Goal: Task Accomplishment & Management: Manage account settings

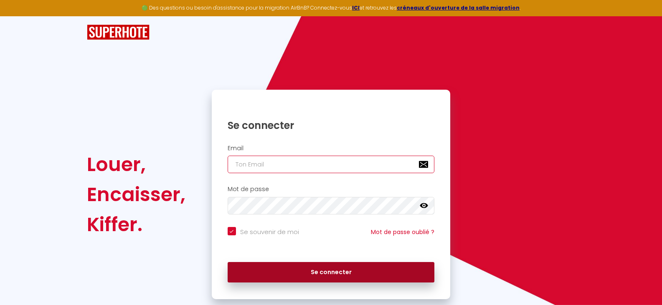
type input "[EMAIL_ADDRESS][DOMAIN_NAME]"
click at [324, 274] on button "Se connecter" at bounding box center [331, 272] width 207 height 21
checkbox input "true"
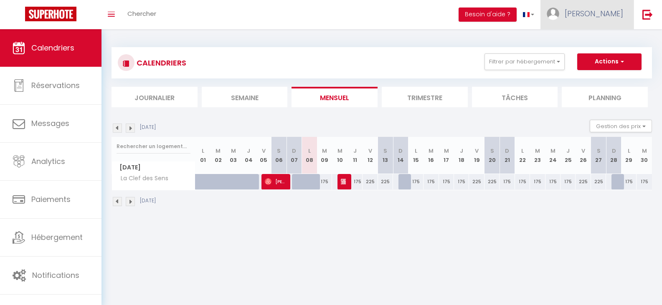
click at [603, 11] on span "[PERSON_NAME]" at bounding box center [594, 13] width 59 height 10
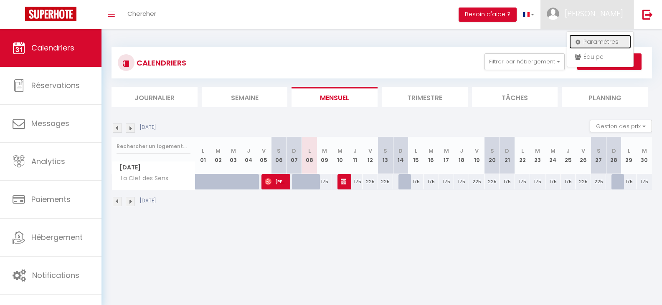
click at [596, 41] on link "Paramètres" at bounding box center [601, 42] width 62 height 14
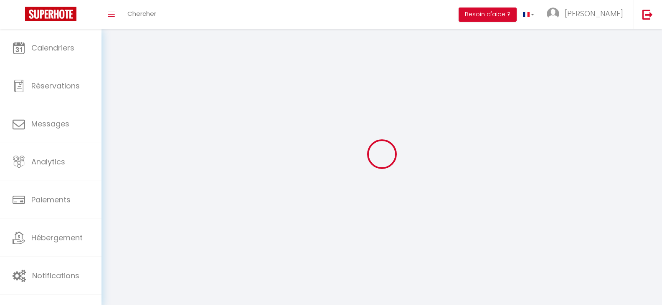
type input "[PERSON_NAME]"
type input "0668076767"
type input "[STREET_ADDRESS]"
type input "83170"
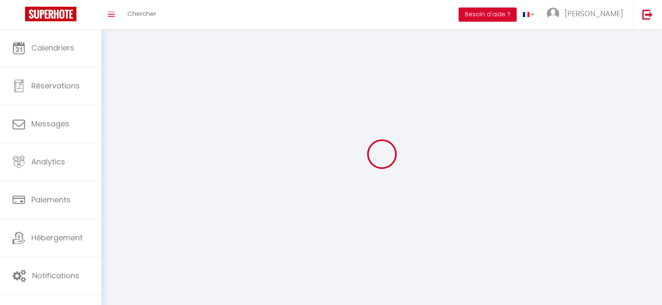
type input "Tourves"
select select "28"
type input "mDVdiSkdVYdvywhXp2twNmfsz"
type input "QCo4Yu7nWQfiiSeAXJsxX4WIl"
type input "[URL][DOMAIN_NAME]"
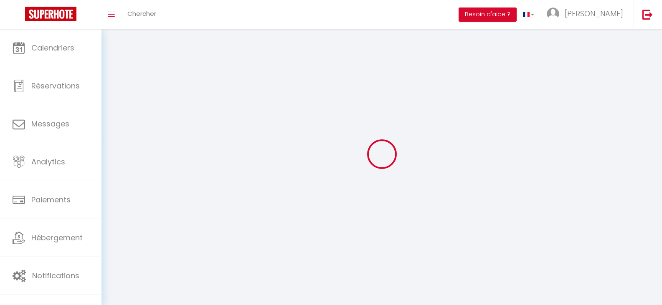
select select "fr"
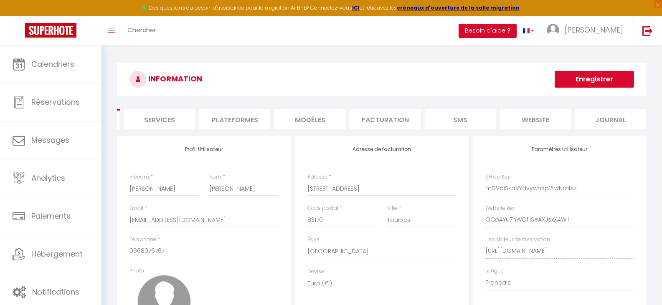
scroll to position [0, 72]
click at [533, 118] on li "website" at bounding box center [531, 119] width 71 height 20
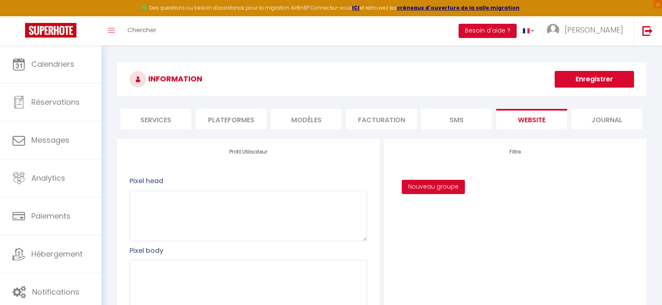
click at [155, 120] on li "Services" at bounding box center [155, 119] width 71 height 20
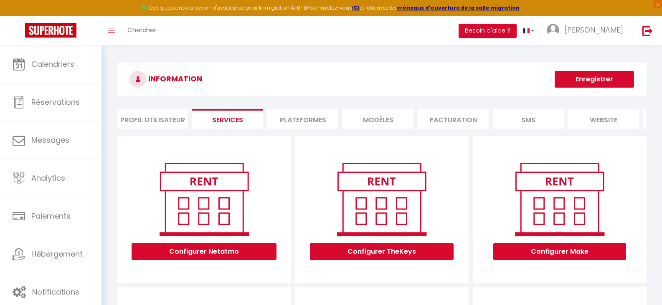
click at [137, 122] on li "Profil Utilisateur" at bounding box center [152, 119] width 71 height 20
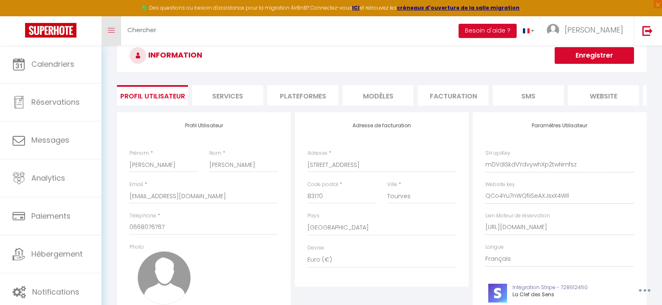
click at [118, 26] on link "Toggle menubar" at bounding box center [112, 30] width 20 height 29
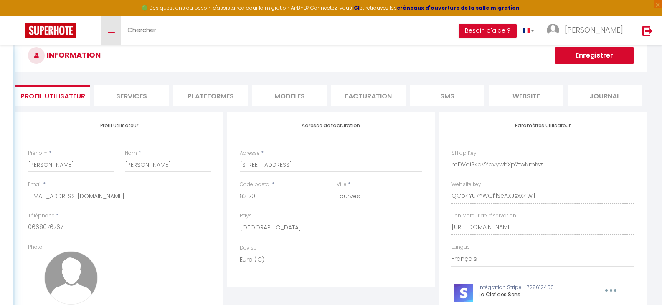
click at [118, 26] on link "Toggle menubar" at bounding box center [112, 30] width 20 height 29
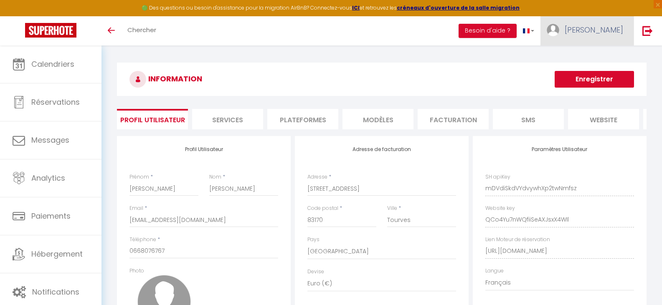
click at [595, 26] on link "[PERSON_NAME]" at bounding box center [587, 30] width 93 height 29
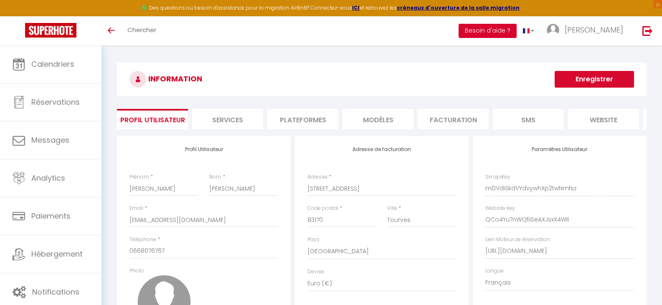
click at [517, 27] on button "Besoin d'aide ?" at bounding box center [488, 31] width 58 height 14
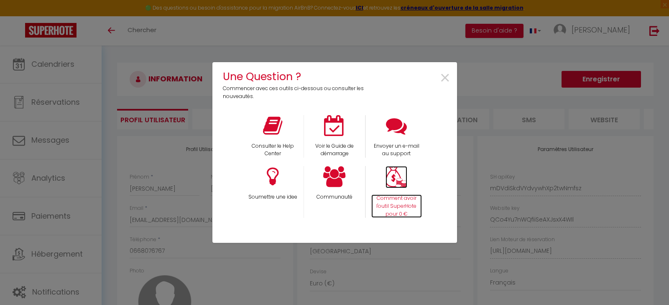
click at [402, 184] on img at bounding box center [396, 177] width 22 height 22
